Goal: Find specific page/section: Find specific page/section

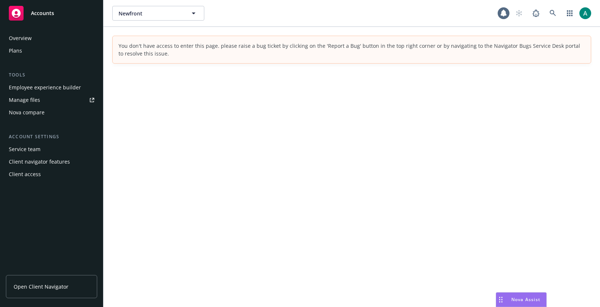
click at [513, 299] on span "Nova Assist" at bounding box center [525, 299] width 29 height 6
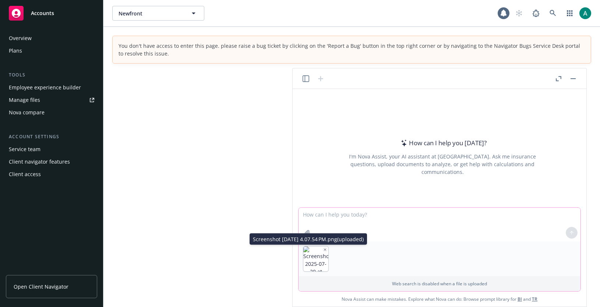
click at [325, 249] on icon "button" at bounding box center [325, 250] width 4 height 4
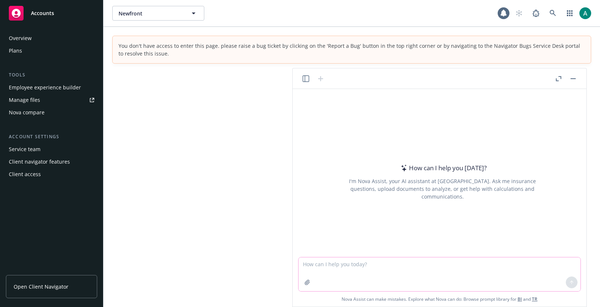
click at [570, 78] on rect "button" at bounding box center [572, 78] width 5 height 1
